Goal: Information Seeking & Learning: Understand process/instructions

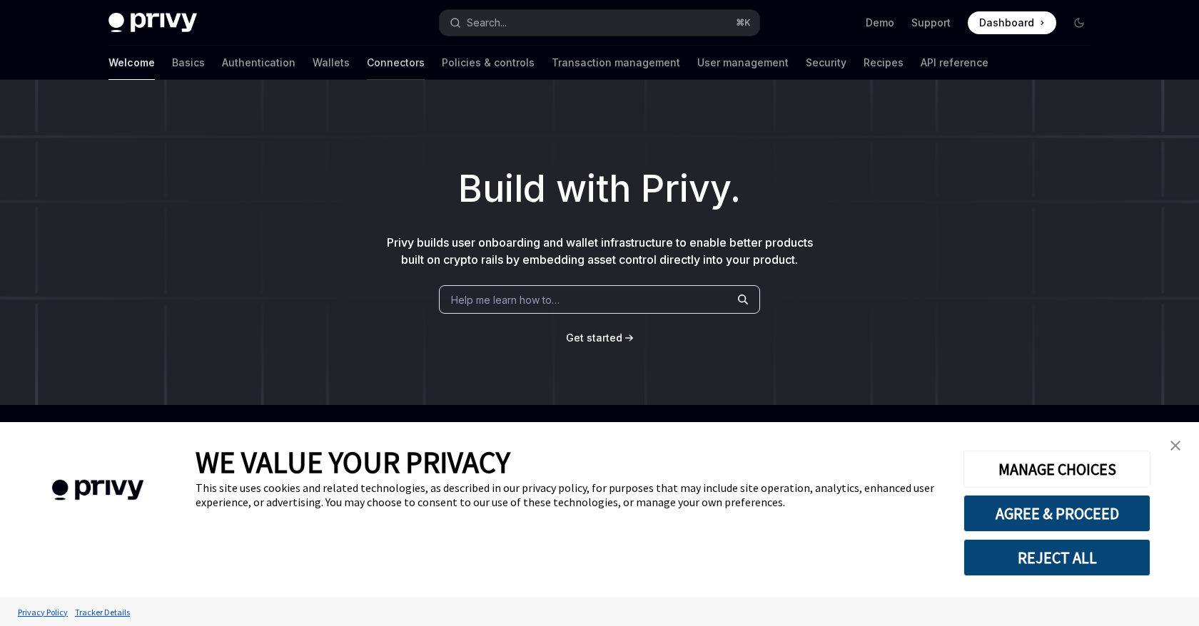
click at [367, 57] on link "Connectors" at bounding box center [396, 63] width 58 height 34
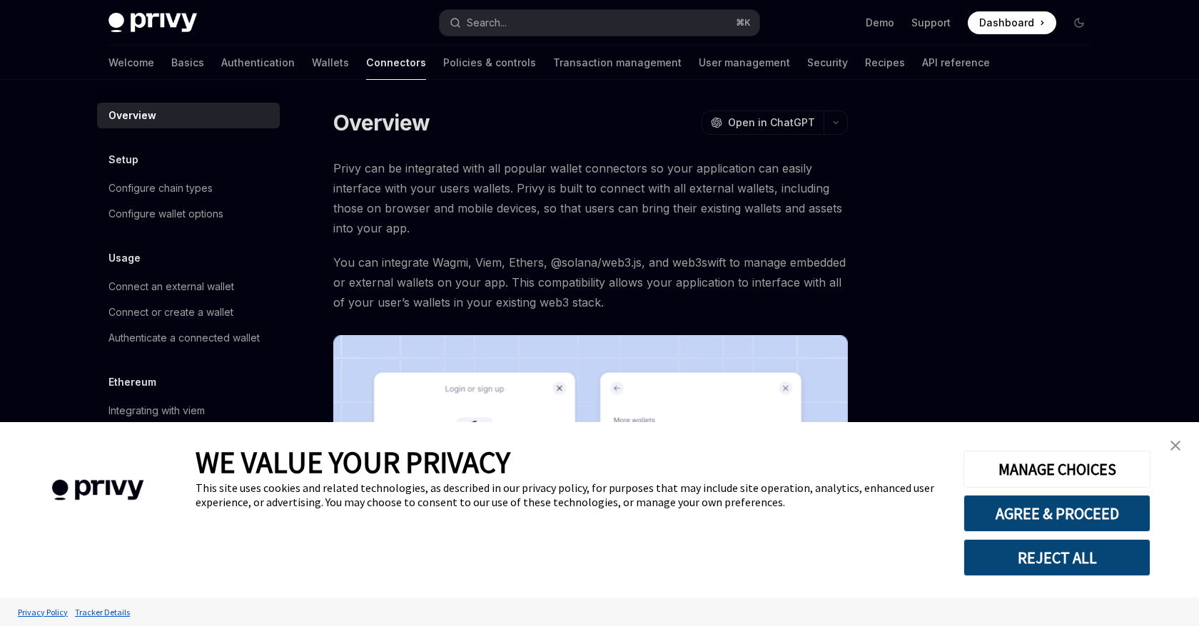
click at [1177, 452] on link "close banner" at bounding box center [1175, 446] width 29 height 29
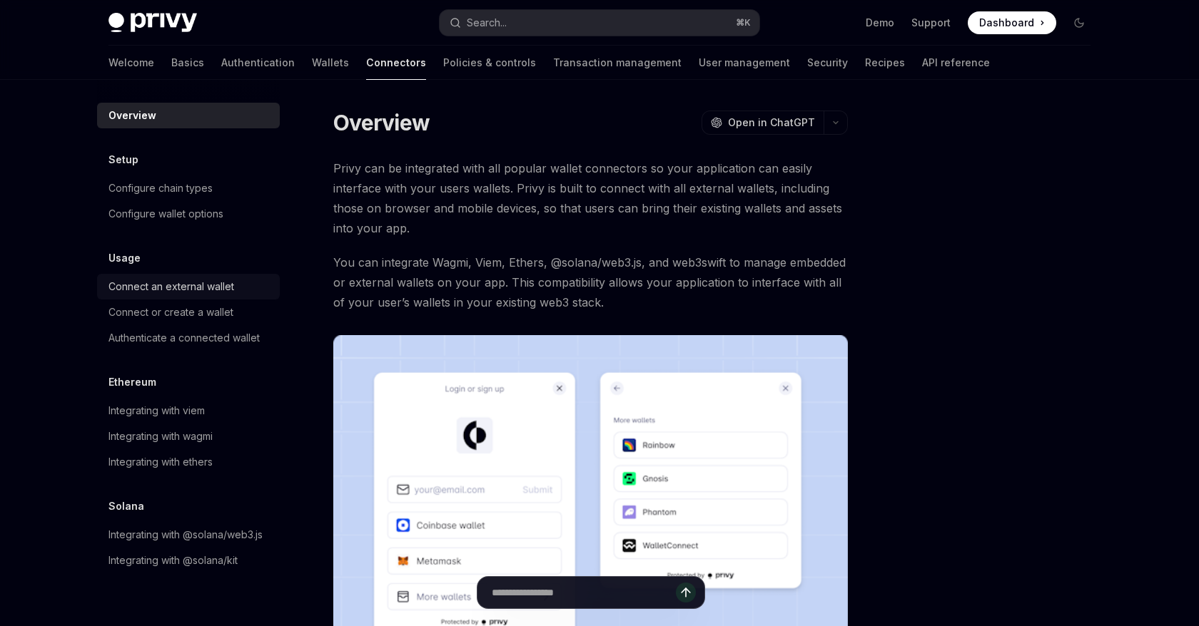
click at [194, 281] on div "Connect an external wallet" at bounding box center [171, 286] width 126 height 17
type textarea "*"
